Goal: Information Seeking & Learning: Learn about a topic

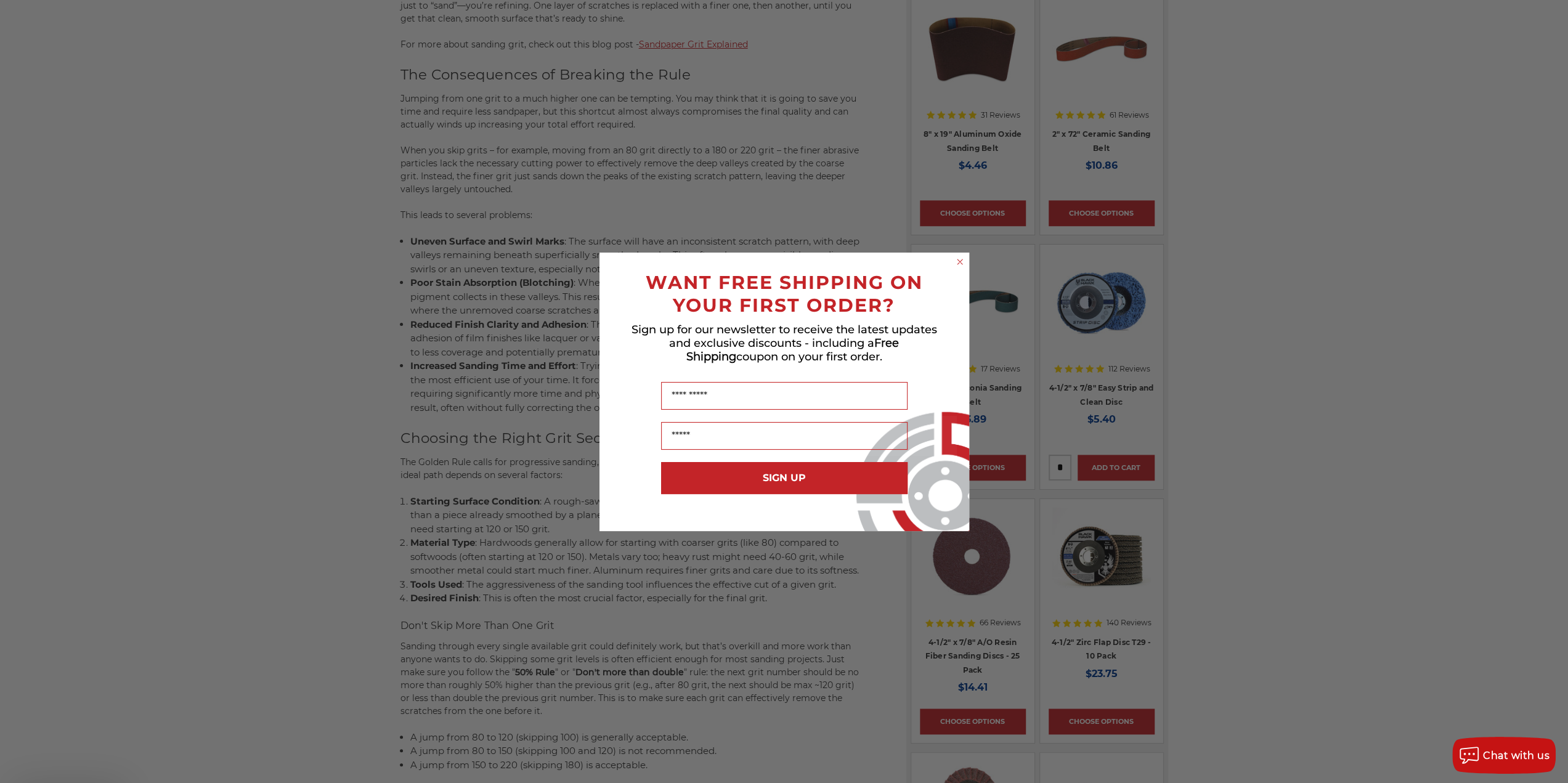
scroll to position [903, 0]
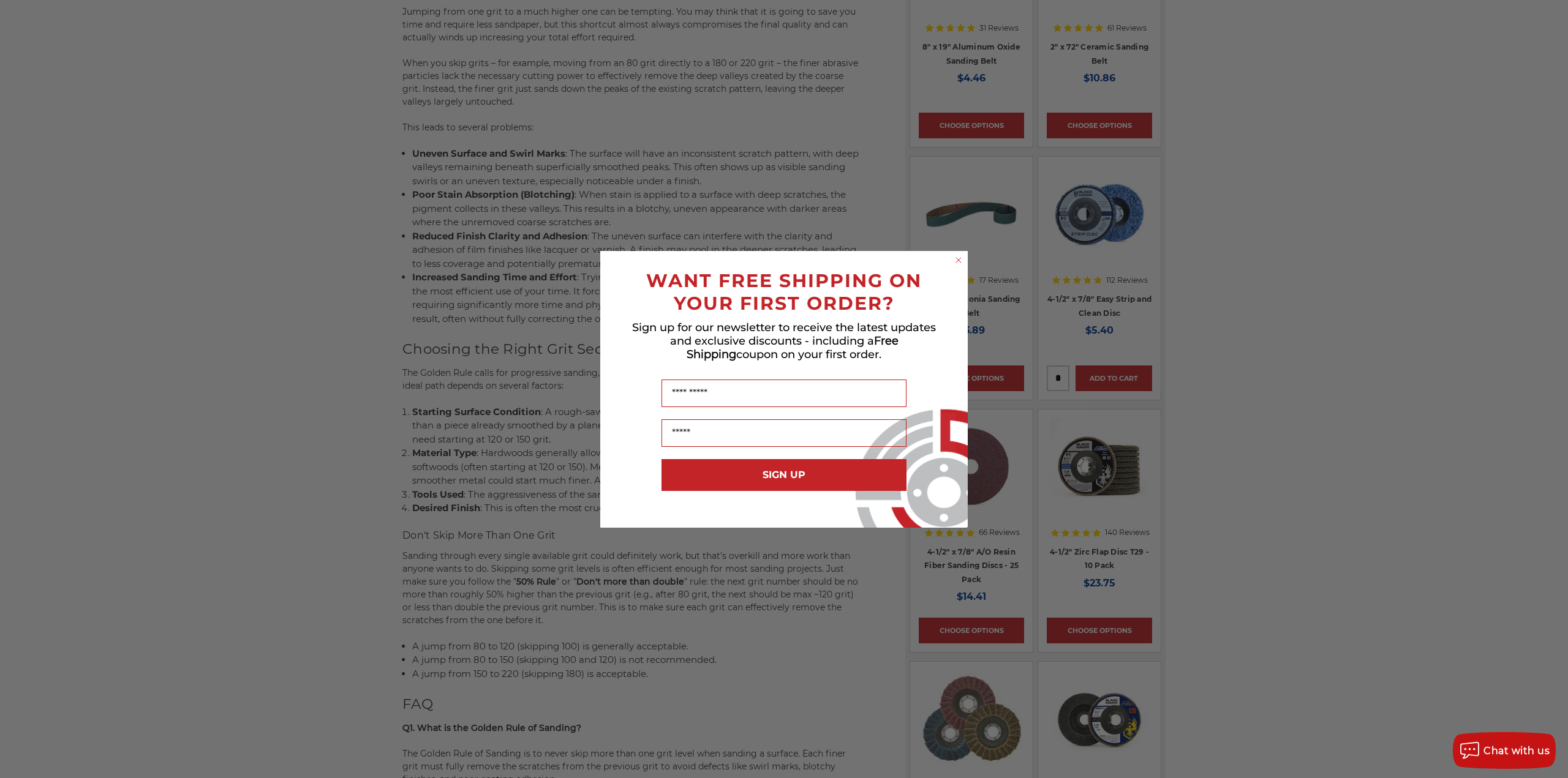
click at [957, 264] on circle "Close dialog" at bounding box center [959, 260] width 12 height 12
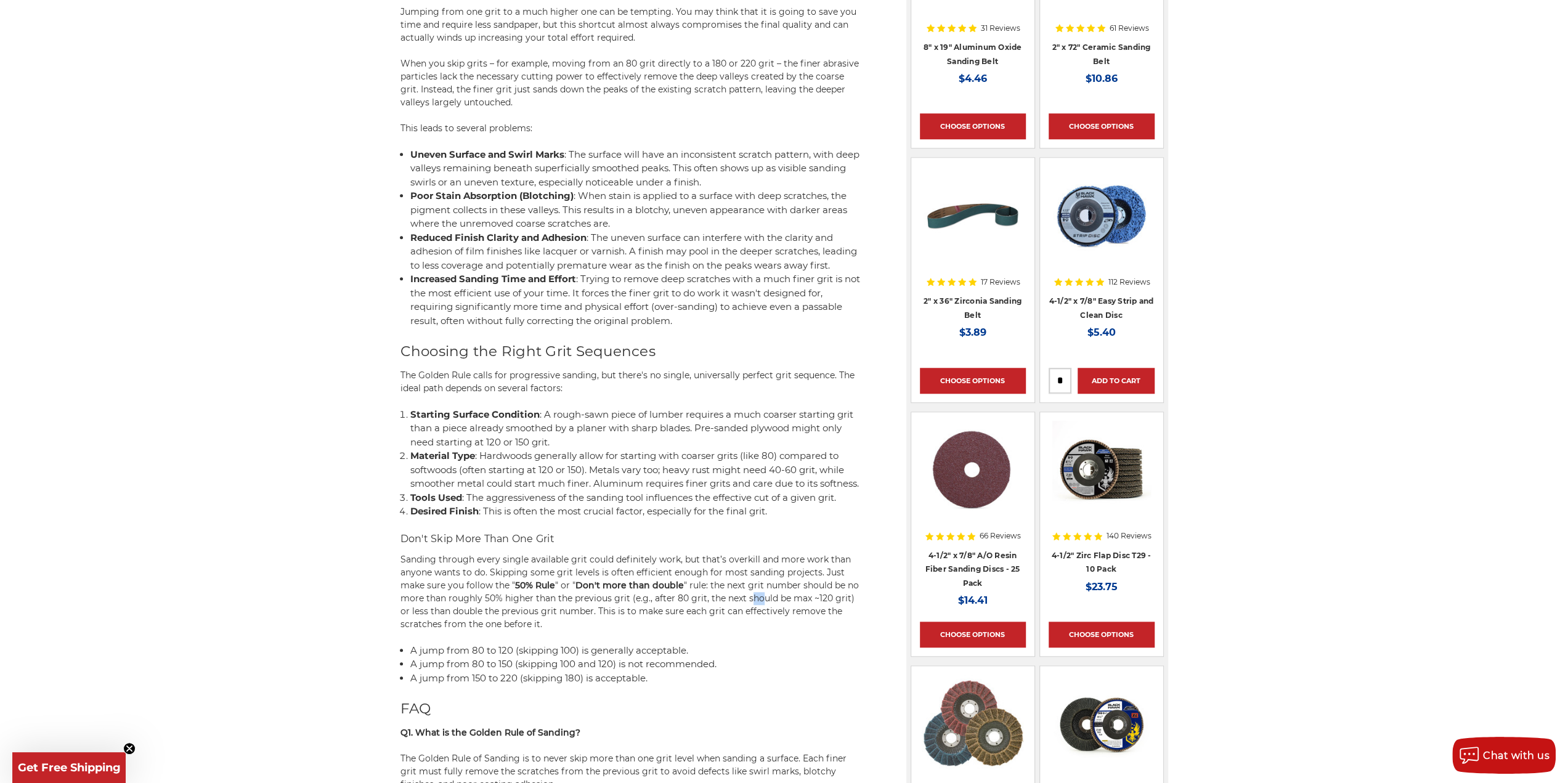
drag, startPoint x: 758, startPoint y: 607, endPoint x: 747, endPoint y: 607, distance: 11.0
click at [747, 607] on span "" rule: the next grit number should be no more than roughly 50% higher than the…" at bounding box center [630, 605] width 459 height 50
click at [712, 616] on span "" rule: the next grit number should be no more than roughly 50% higher than the…" at bounding box center [630, 605] width 459 height 50
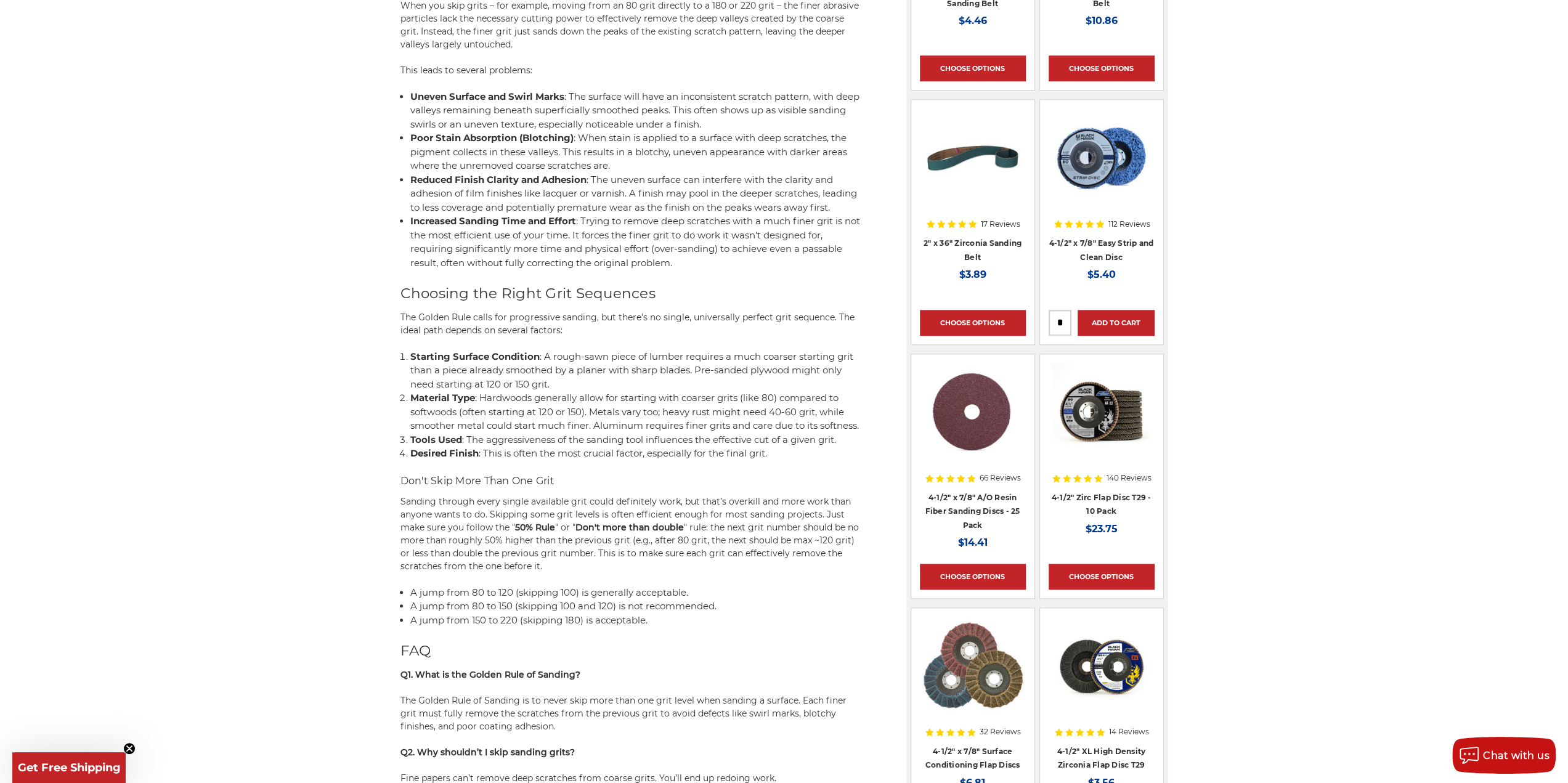
scroll to position [1026, 0]
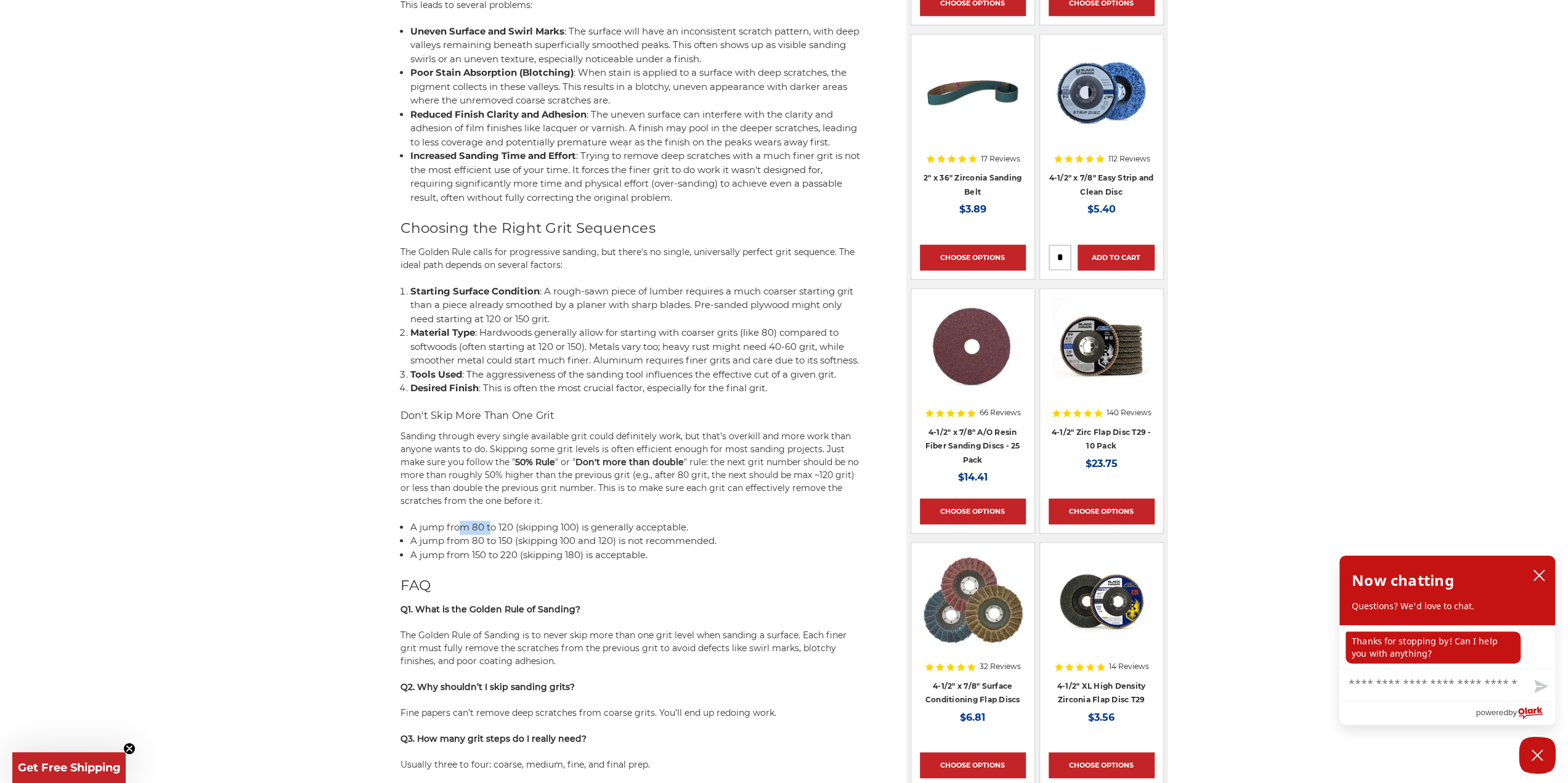
drag, startPoint x: 457, startPoint y: 541, endPoint x: 505, endPoint y: 543, distance: 48.0
click at [503, 533] on span "A jump from 80 to 120 (skipping 100) is generally acceptable." at bounding box center [549, 527] width 278 height 12
drag, startPoint x: 615, startPoint y: 543, endPoint x: 547, endPoint y: 543, distance: 68.0
click at [549, 533] on span "A jump from 80 to 120 (skipping 100) is generally acceptable." at bounding box center [549, 527] width 278 height 12
click at [547, 533] on span "A jump from 80 to 120 (skipping 100) is generally acceptable." at bounding box center [549, 527] width 278 height 12
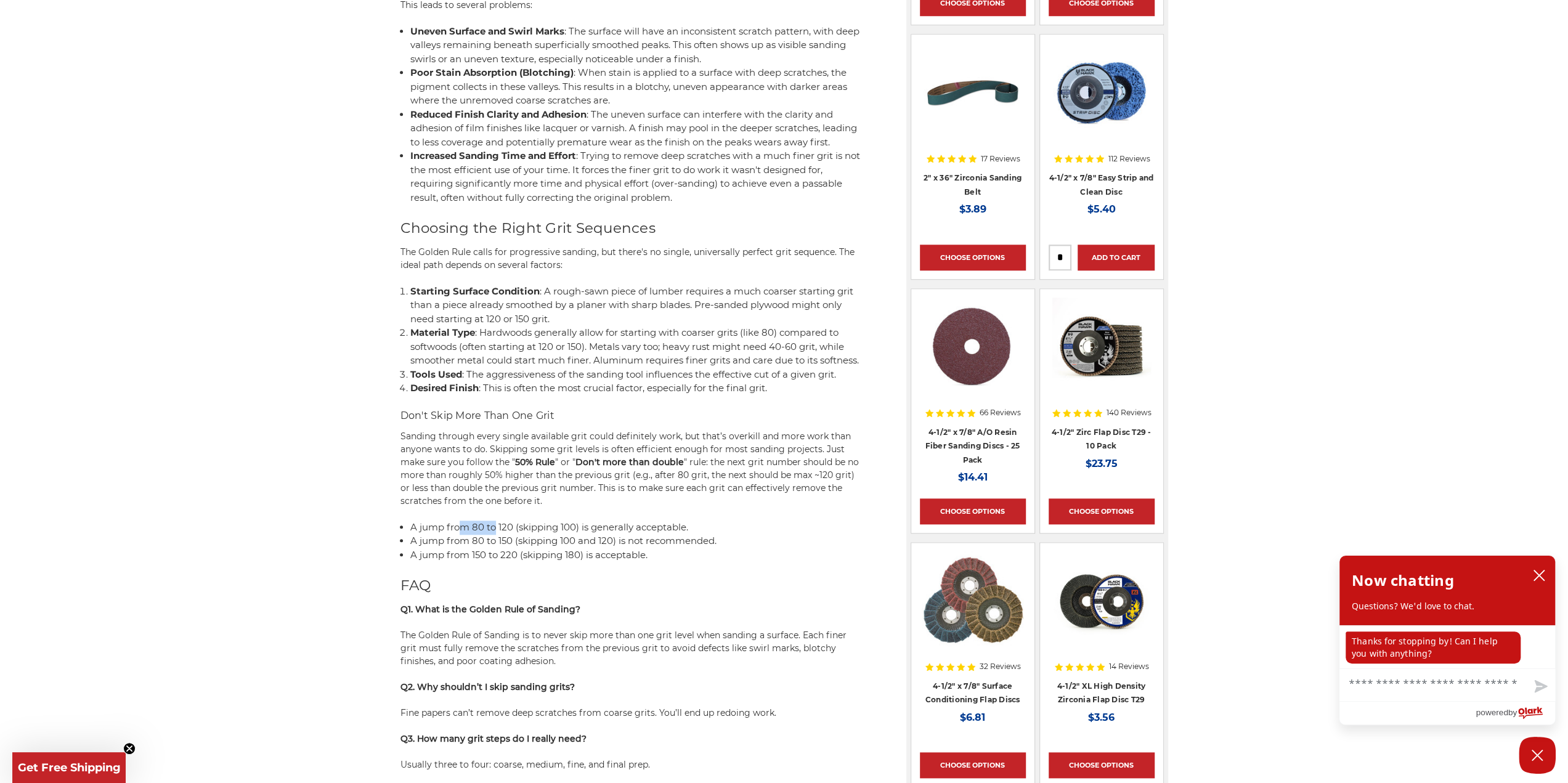
drag, startPoint x: 461, startPoint y: 545, endPoint x: 499, endPoint y: 544, distance: 38.0
click at [498, 533] on span "A jump from 80 to 120 (skipping 100) is generally acceptable." at bounding box center [549, 527] width 278 height 12
drag, startPoint x: 638, startPoint y: 541, endPoint x: 579, endPoint y: 543, distance: 59.0
click at [598, 533] on span "A jump from 80 to 120 (skipping 100) is generally acceptable." at bounding box center [549, 527] width 278 height 12
click at [574, 533] on span "A jump from 80 to 120 (skipping 100) is generally acceptable." at bounding box center [549, 527] width 278 height 12
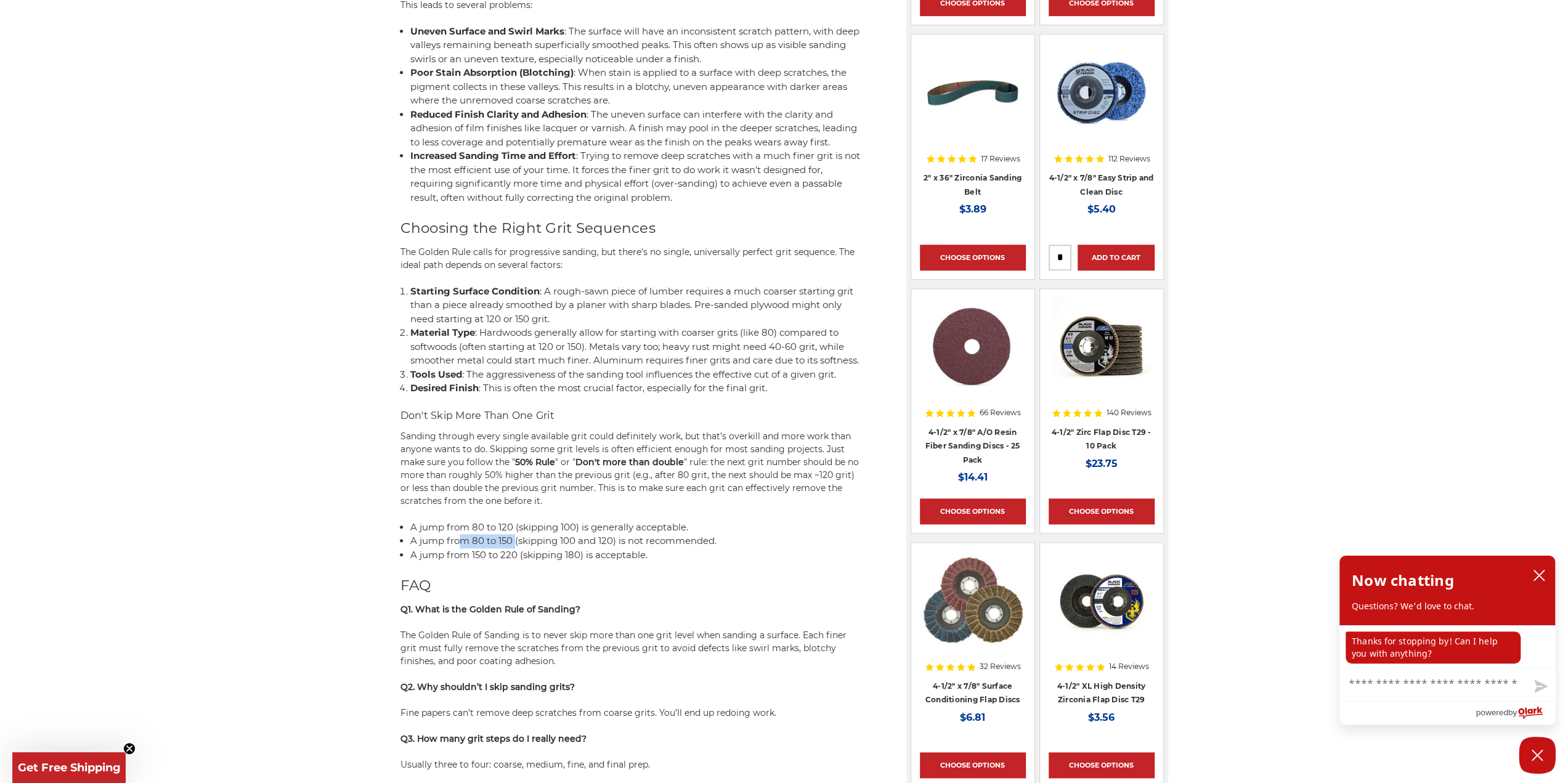
drag, startPoint x: 459, startPoint y: 556, endPoint x: 562, endPoint y: 556, distance: 103.0
click at [518, 546] on span "A jump from 80 to 150 (skipping 100 and 120) is not recommended." at bounding box center [563, 541] width 306 height 12
drag, startPoint x: 652, startPoint y: 554, endPoint x: 526, endPoint y: 552, distance: 126.0
click at [526, 546] on span "A jump from 80 to 150 (skipping 100 and 120) is not recommended." at bounding box center [563, 541] width 306 height 12
drag, startPoint x: 461, startPoint y: 554, endPoint x: 541, endPoint y: 554, distance: 80.0
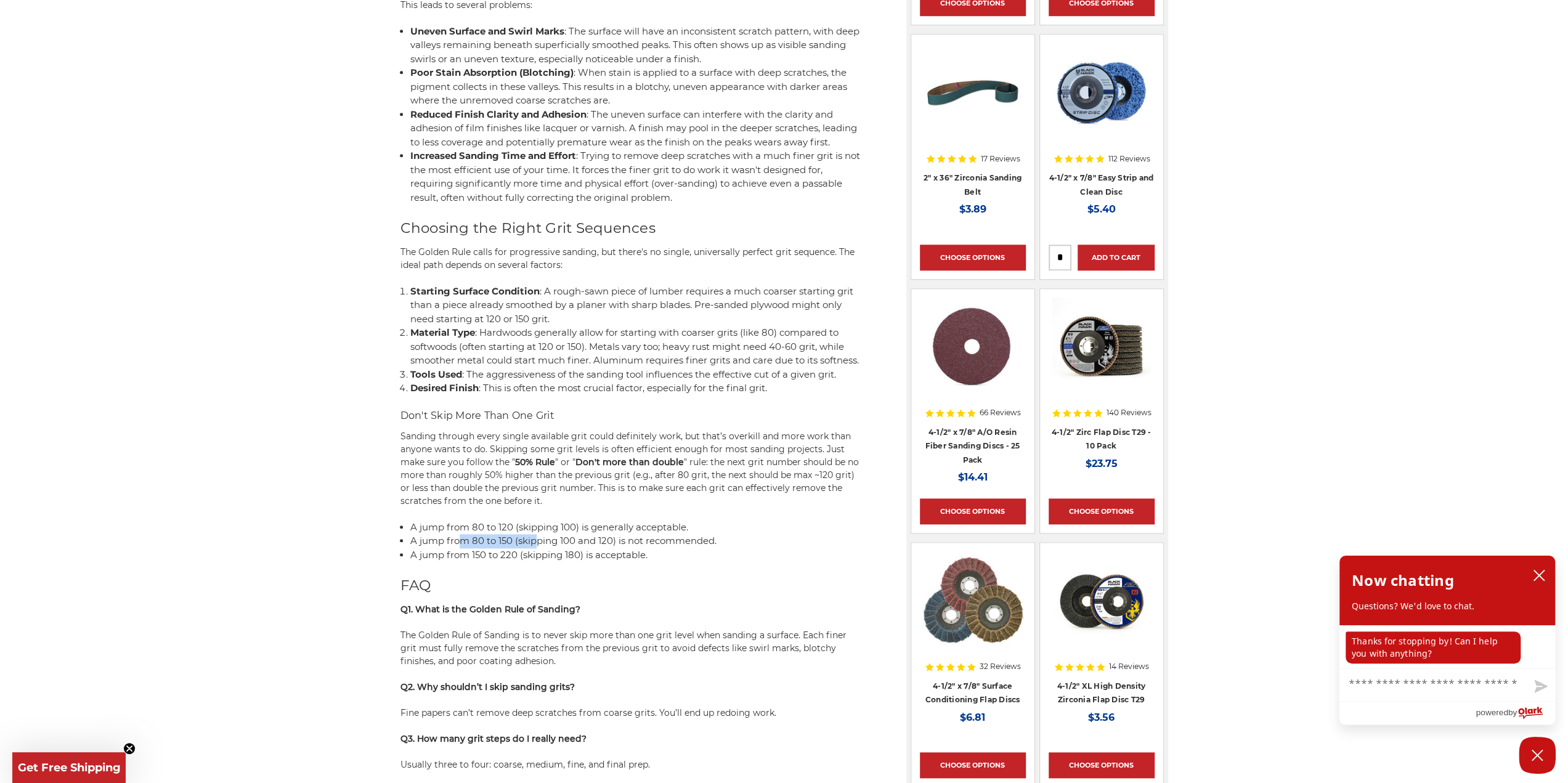
click at [540, 546] on span "A jump from 80 to 150 (skipping 100 and 120) is not recommended." at bounding box center [563, 541] width 306 height 12
drag, startPoint x: 657, startPoint y: 554, endPoint x: 508, endPoint y: 552, distance: 149.0
click at [508, 546] on span "A jump from 80 to 150 (skipping 100 and 120) is not recommended." at bounding box center [563, 541] width 306 height 12
click at [493, 546] on span "A jump from 80 to 150 (skipping 100 and 120) is not recommended." at bounding box center [563, 541] width 306 height 12
drag, startPoint x: 451, startPoint y: 569, endPoint x: 583, endPoint y: 567, distance: 132.0
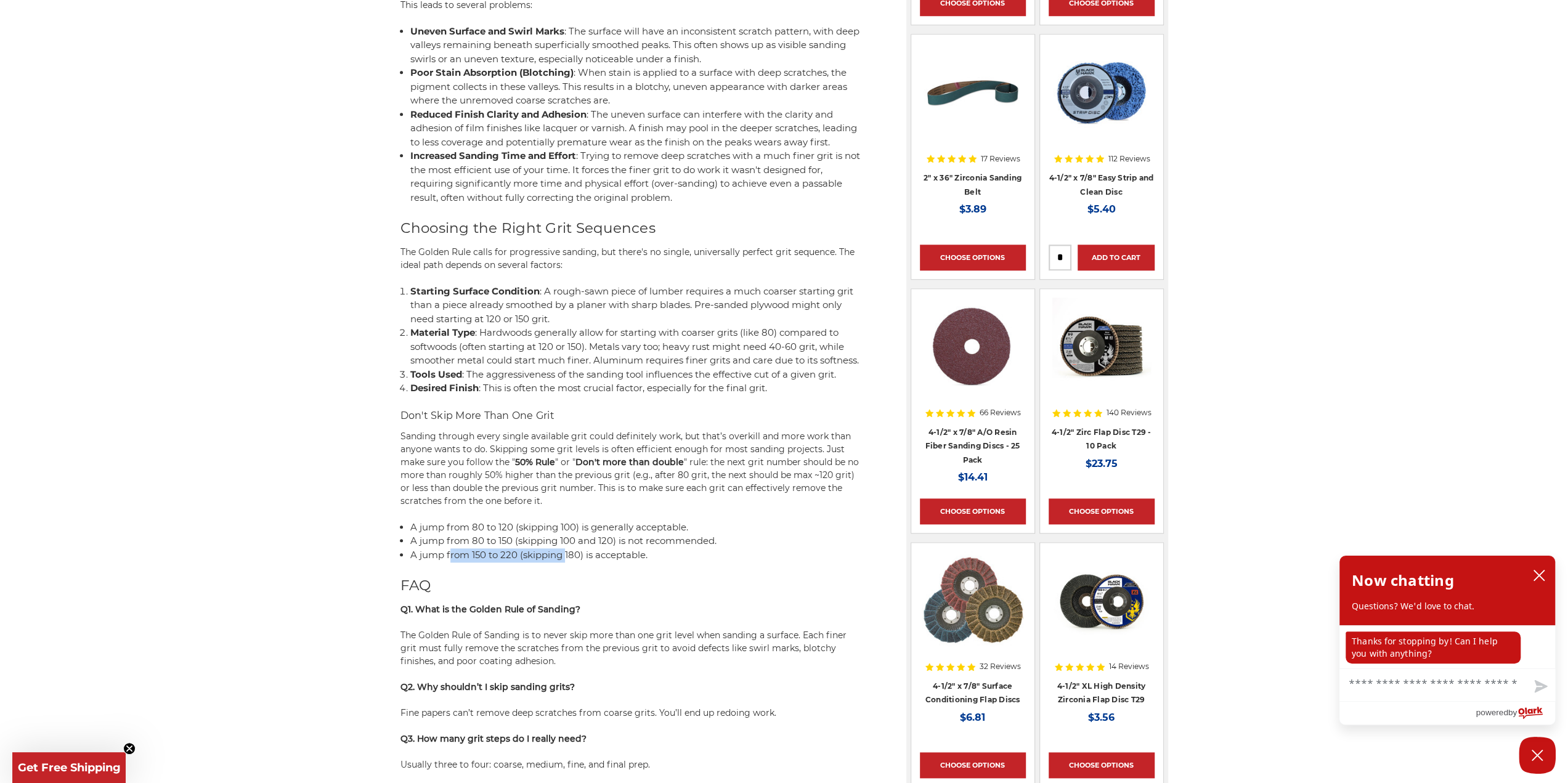
click at [574, 561] on span "A jump from 150 to 220 (skipping 180) is acceptable." at bounding box center [529, 555] width 237 height 12
click at [663, 562] on li "A jump from 150 to 220 (skipping 180) is acceptable." at bounding box center [636, 556] width 452 height 14
drag, startPoint x: 674, startPoint y: 569, endPoint x: 484, endPoint y: 571, distance: 190.0
click at [500, 562] on li "A jump from 150 to 220 (skipping 180) is acceptable." at bounding box center [636, 556] width 452 height 14
drag, startPoint x: 463, startPoint y: 571, endPoint x: 627, endPoint y: 567, distance: 164.0
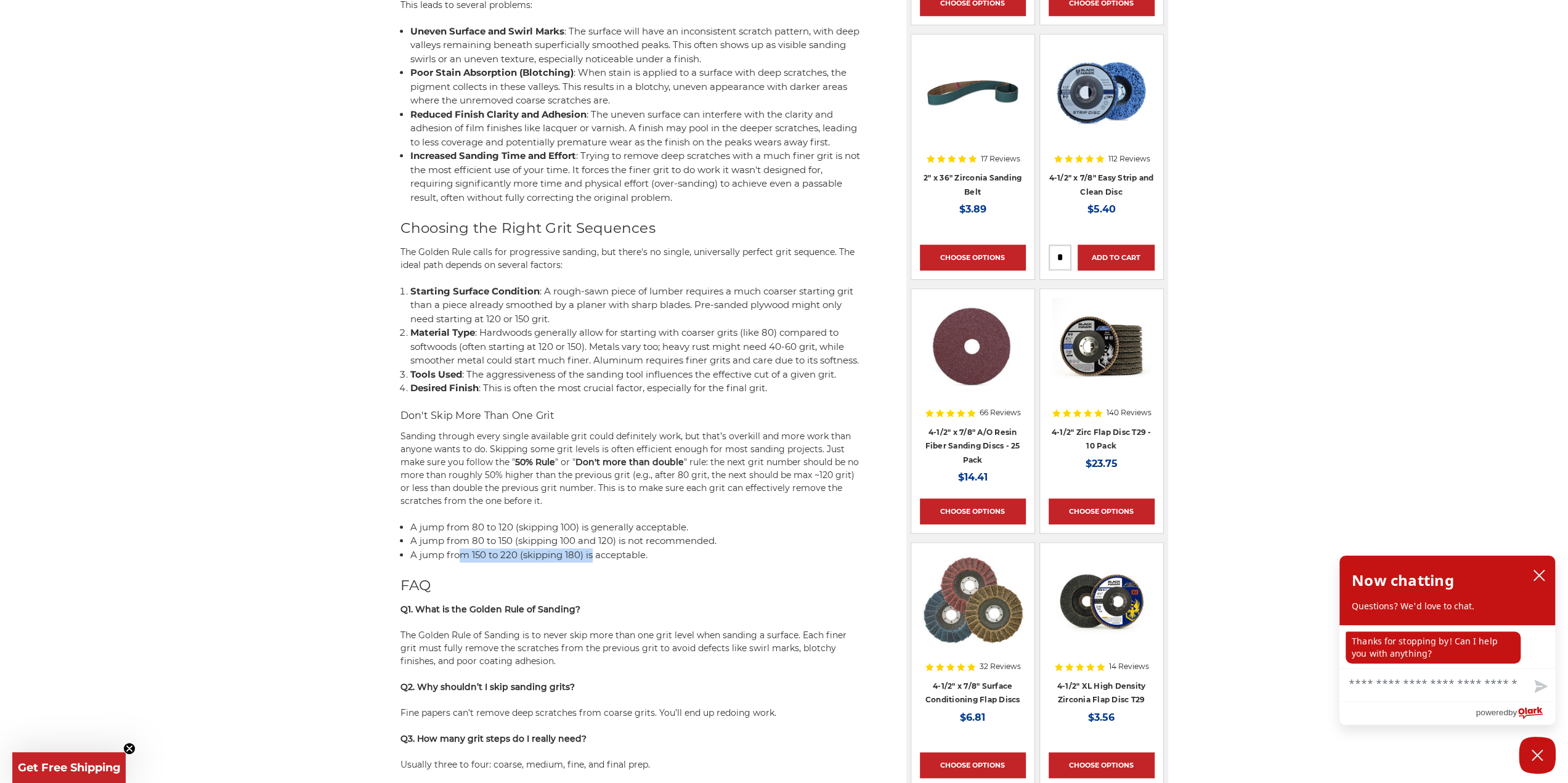
click at [605, 561] on span "A jump from 150 to 220 (skipping 180) is acceptable." at bounding box center [529, 555] width 237 height 12
click at [685, 562] on li "A jump from 150 to 220 (skipping 180) is acceptable." at bounding box center [636, 556] width 452 height 14
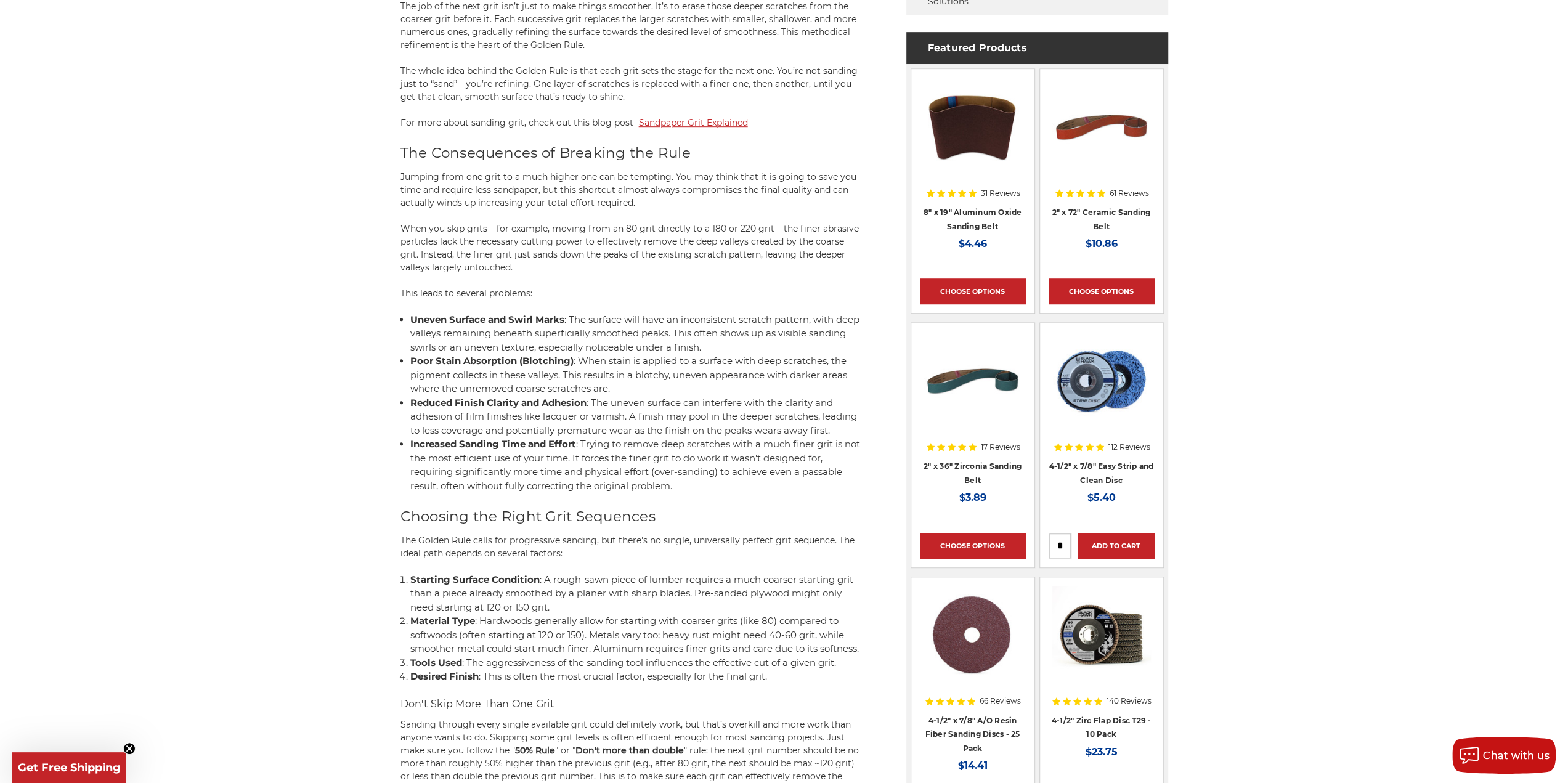
scroll to position [718, 0]
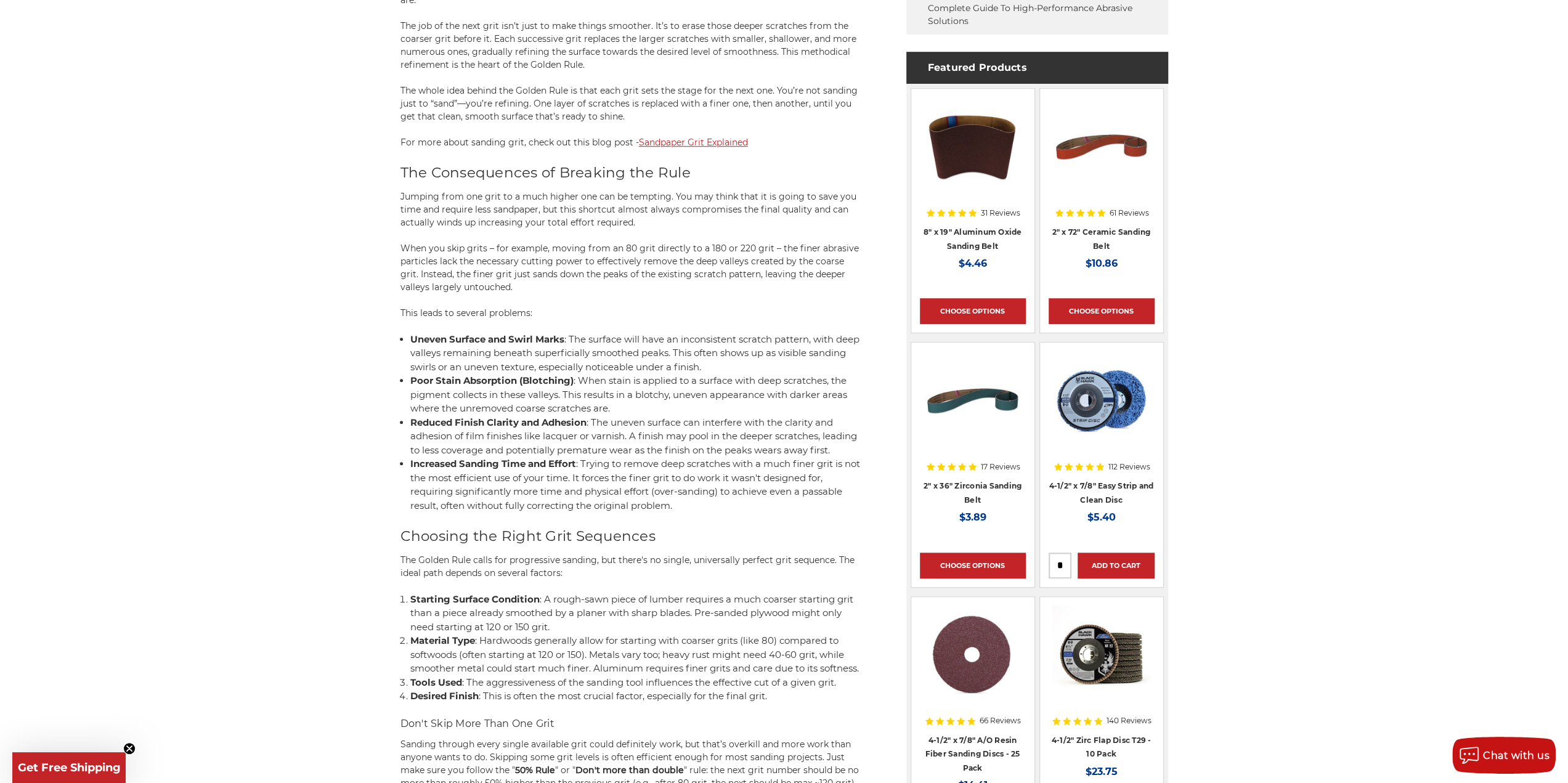
click at [1252, 372] on div "home blog what is the golden rule of sanding? What Is the Golden Rule of Sandin…" at bounding box center [784, 385] width 1568 height 1936
click at [1288, 343] on div "home blog what is the golden rule of sanding? What Is the Golden Rule of Sandin…" at bounding box center [784, 385] width 1568 height 1936
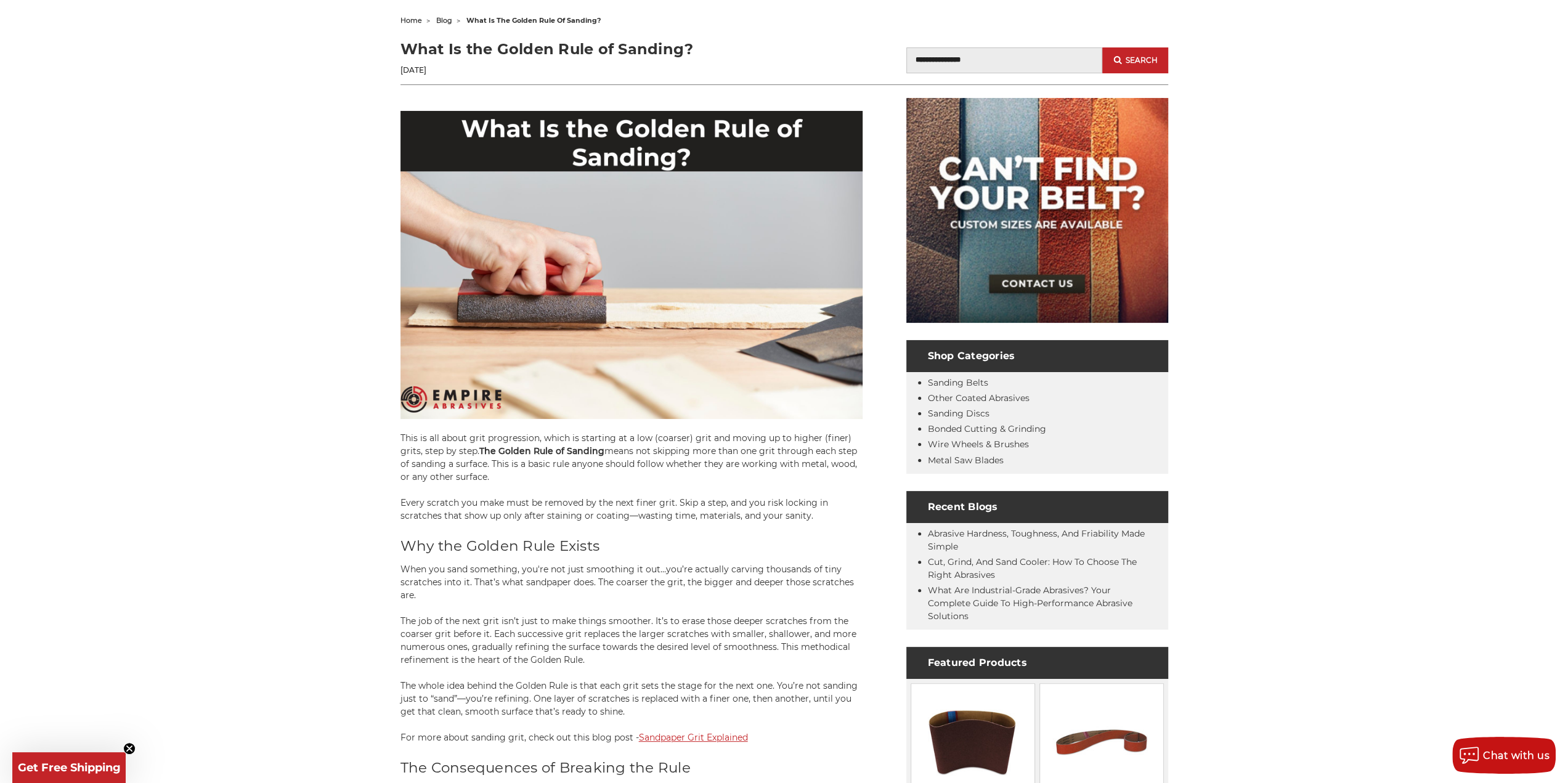
scroll to position [0, 0]
